Goal: Transaction & Acquisition: Subscribe to service/newsletter

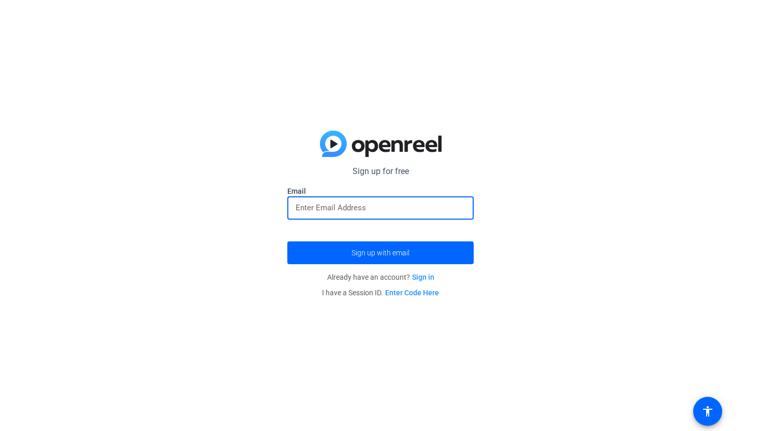
click at [362, 205] on input "email" at bounding box center [381, 207] width 170 height 12
type input "[EMAIL_ADDRESS][DOMAIN_NAME]"
click at [379, 238] on form "Sign up for free [EMAIL_ADDRESS][DOMAIN_NAME] Email [EMAIL_ADDRESS][DOMAIN_NAME…" at bounding box center [380, 214] width 186 height 99
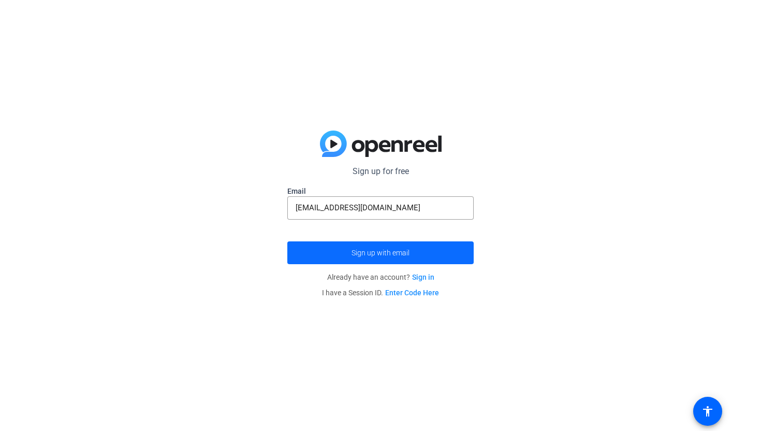
click at [376, 245] on span "submit" at bounding box center [380, 252] width 186 height 25
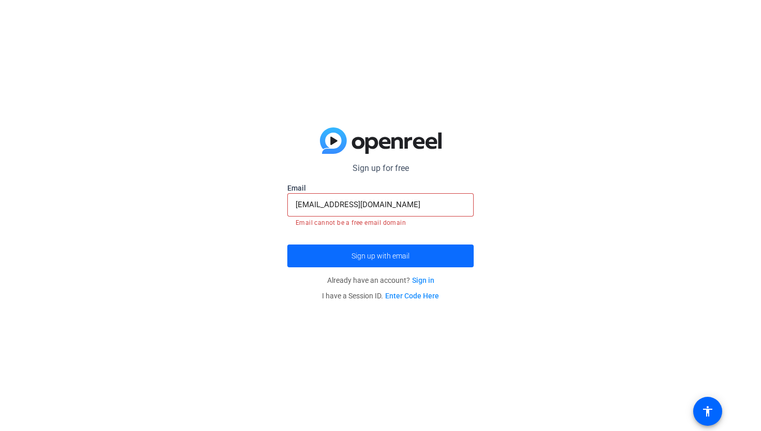
click at [383, 249] on span "submit" at bounding box center [380, 255] width 186 height 25
click at [390, 206] on input "[EMAIL_ADDRESS][DOMAIN_NAME]" at bounding box center [381, 204] width 170 height 12
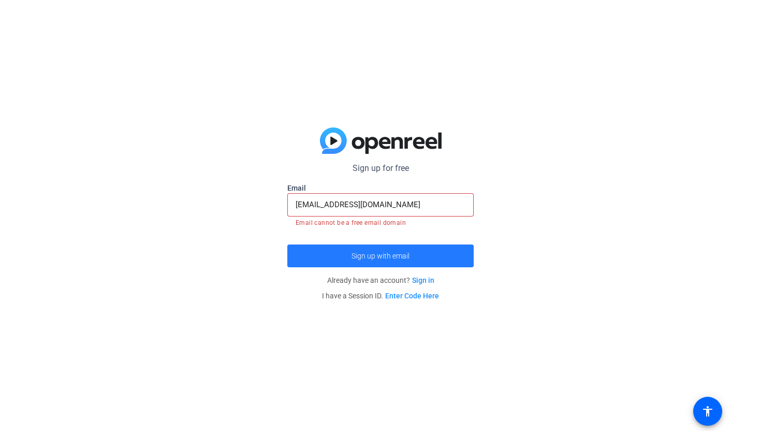
click at [366, 256] on span "Sign up with email" at bounding box center [381, 256] width 58 height 0
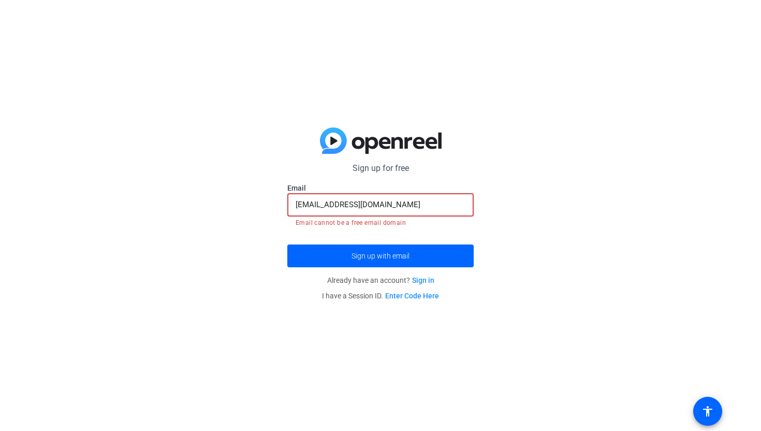
drag, startPoint x: 382, startPoint y: 202, endPoint x: 259, endPoint y: 209, distance: 122.9
click at [260, 209] on div "Sign up for free [EMAIL_ADDRESS][DOMAIN_NAME] Email [EMAIL_ADDRESS][DOMAIN_NAME…" at bounding box center [380, 215] width 761 height 431
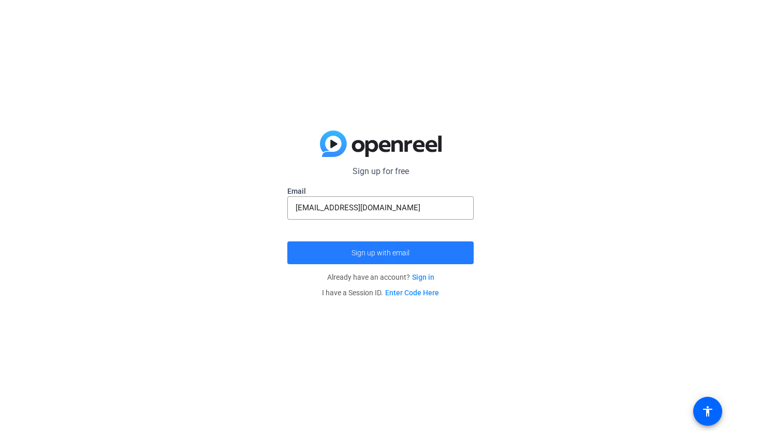
click at [303, 244] on span "submit" at bounding box center [380, 252] width 186 height 25
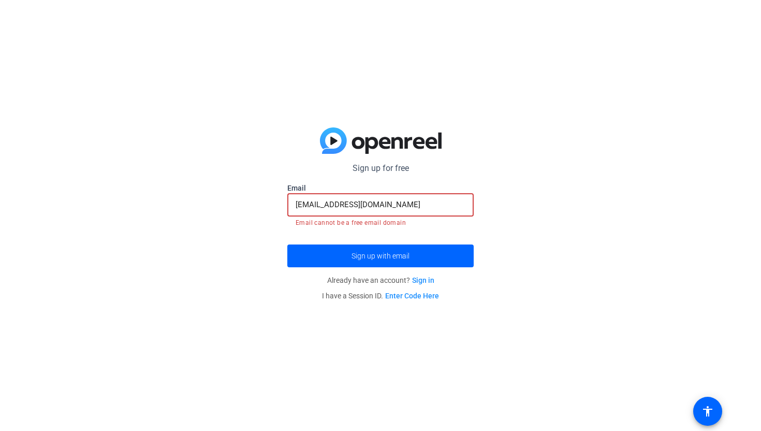
click at [356, 208] on input "[EMAIL_ADDRESS][DOMAIN_NAME]" at bounding box center [381, 204] width 170 height 12
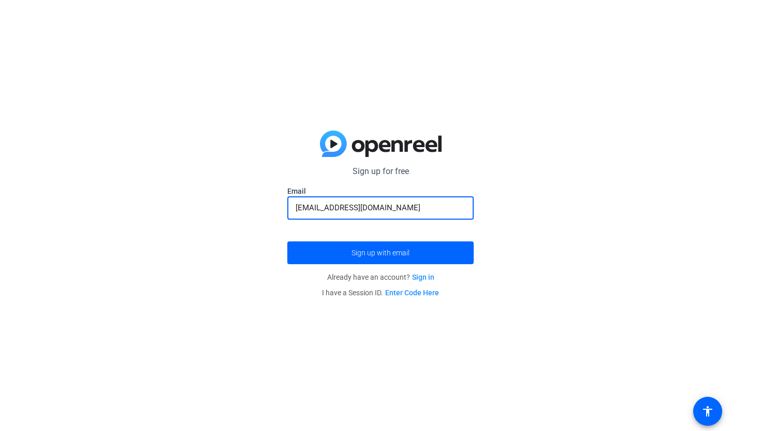
type input "[EMAIL_ADDRESS][DOMAIN_NAME]"
click at [287, 241] on button "Sign up with email" at bounding box center [380, 252] width 186 height 23
